Goal: Understand process/instructions: Learn how to perform a task or action

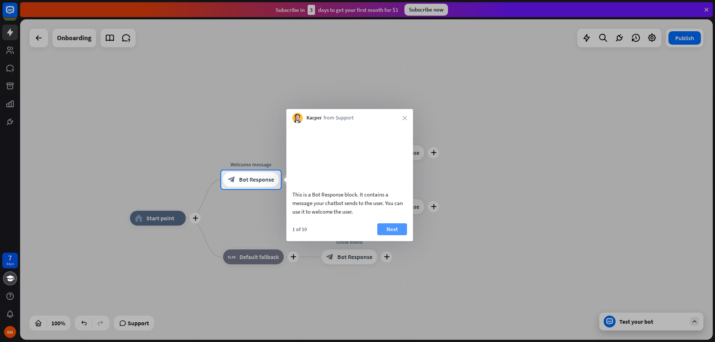
click at [384, 235] on button "Next" at bounding box center [392, 229] width 30 height 12
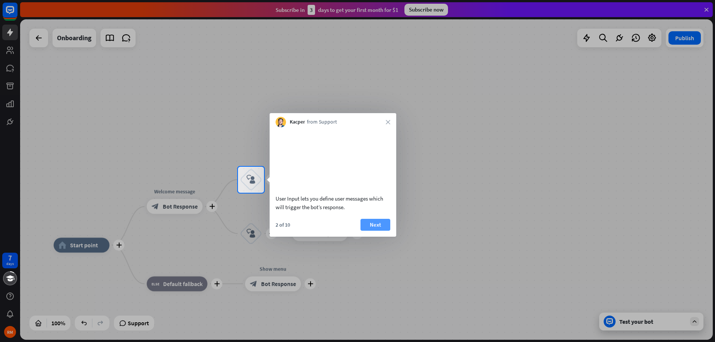
click at [382, 231] on button "Next" at bounding box center [375, 225] width 30 height 12
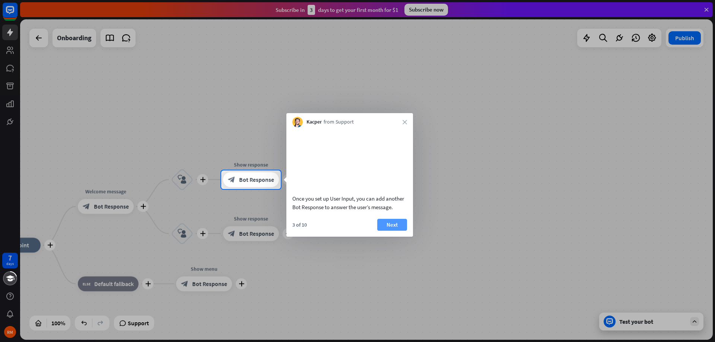
click at [397, 231] on button "Next" at bounding box center [392, 225] width 30 height 12
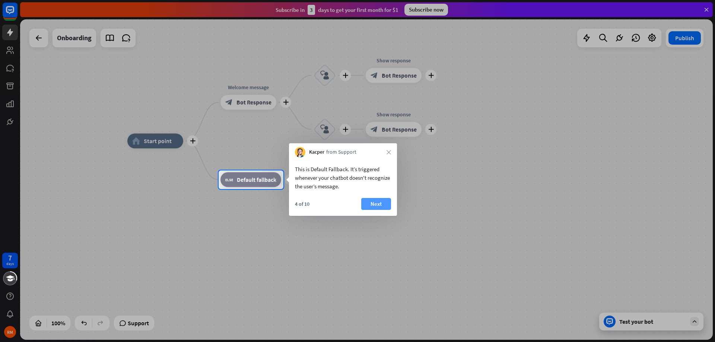
click at [378, 201] on button "Next" at bounding box center [376, 204] width 30 height 12
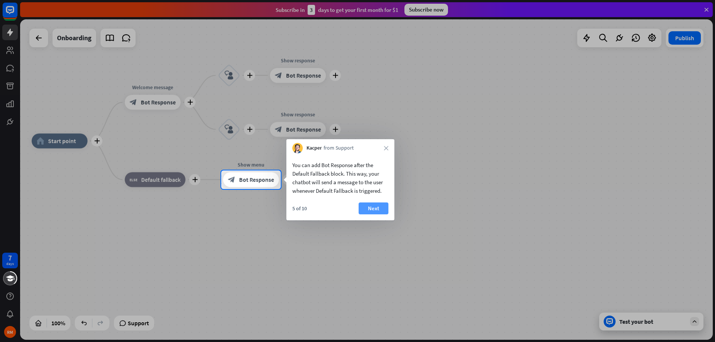
click at [375, 210] on button "Next" at bounding box center [373, 208] width 30 height 12
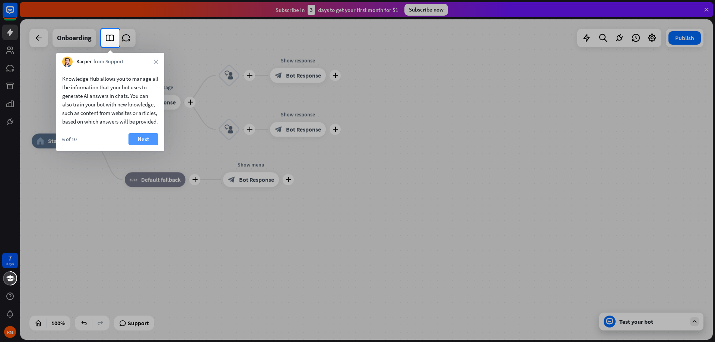
click at [141, 145] on button "Next" at bounding box center [143, 139] width 30 height 12
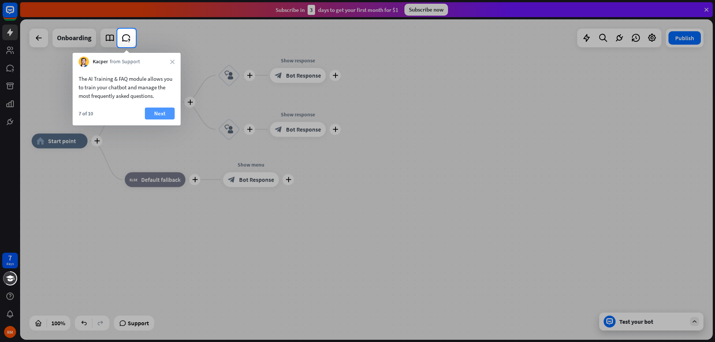
click at [163, 110] on button "Next" at bounding box center [160, 114] width 30 height 12
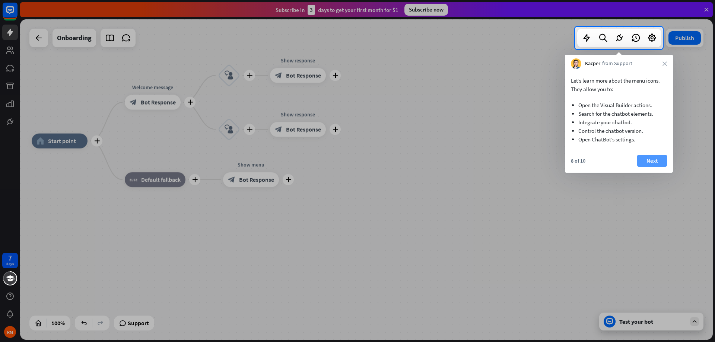
click at [658, 163] on button "Next" at bounding box center [652, 161] width 30 height 12
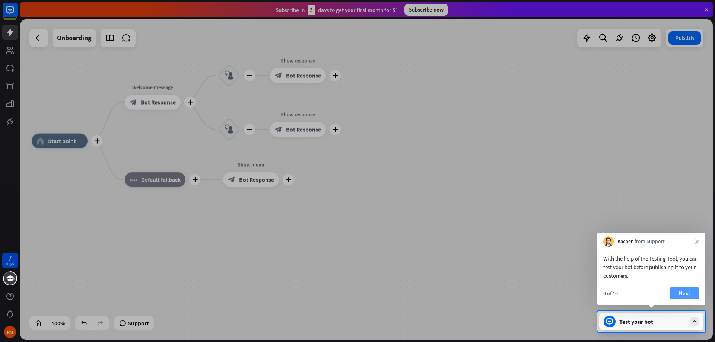
click at [680, 296] on button "Next" at bounding box center [684, 293] width 30 height 12
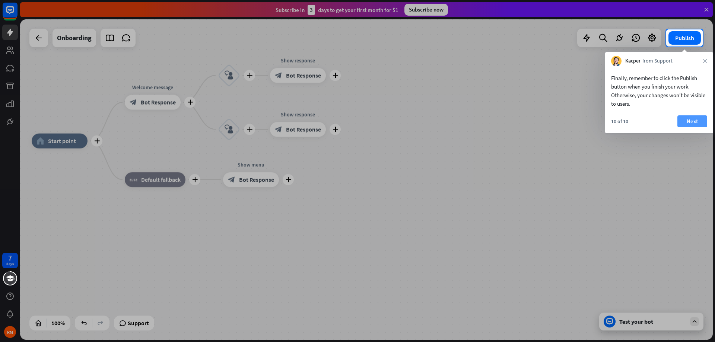
click at [693, 122] on button "Next" at bounding box center [692, 121] width 30 height 12
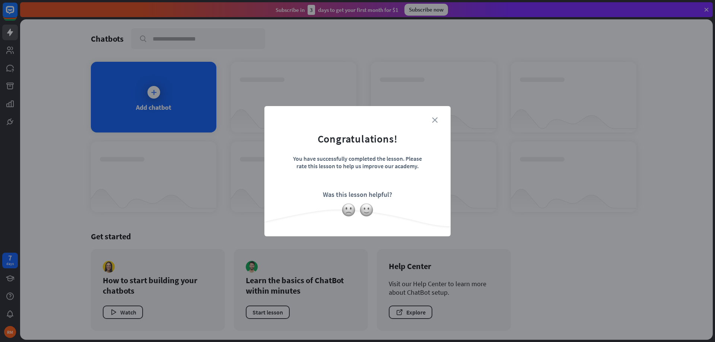
click at [435, 119] on icon "close" at bounding box center [435, 120] width 6 height 6
